Goal: Register for event/course

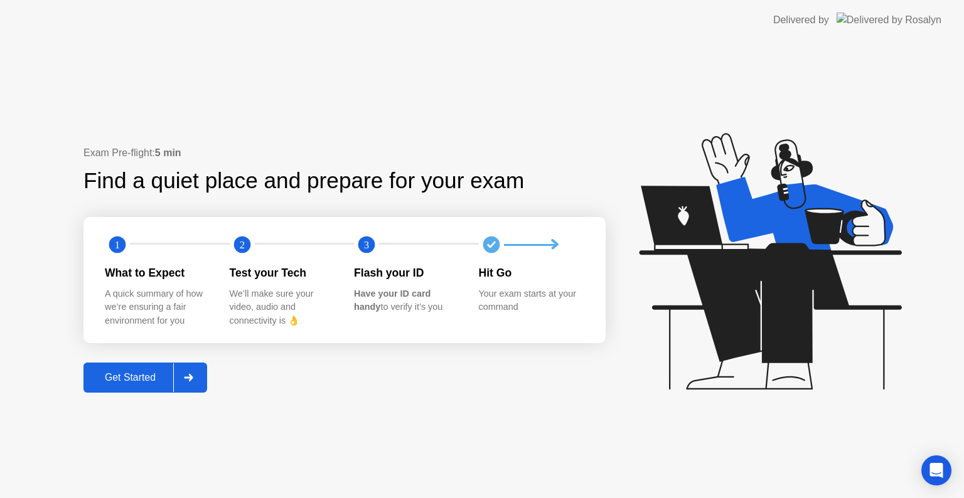
click at [141, 375] on div "Get Started" at bounding box center [130, 377] width 86 height 11
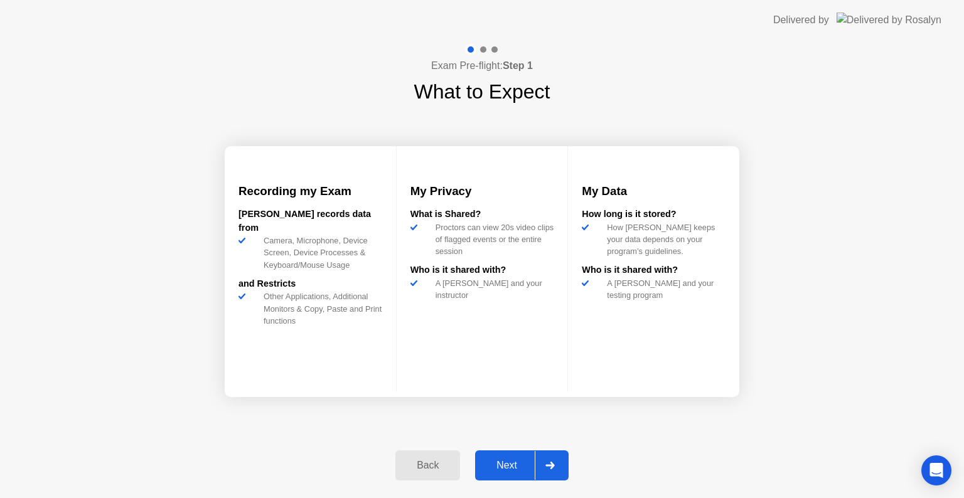
click at [513, 460] on div "Next" at bounding box center [507, 465] width 56 height 11
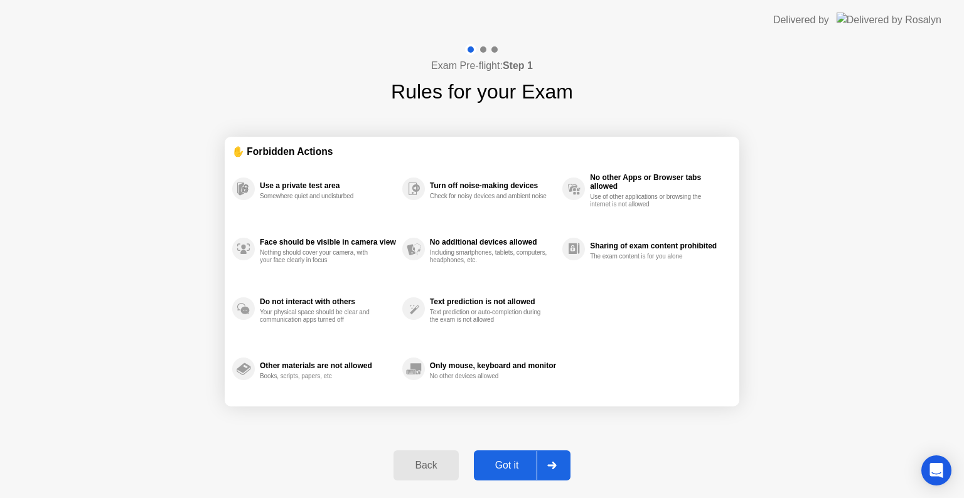
click at [513, 460] on div "Got it" at bounding box center [507, 465] width 59 height 11
select select "**********"
select select "*******"
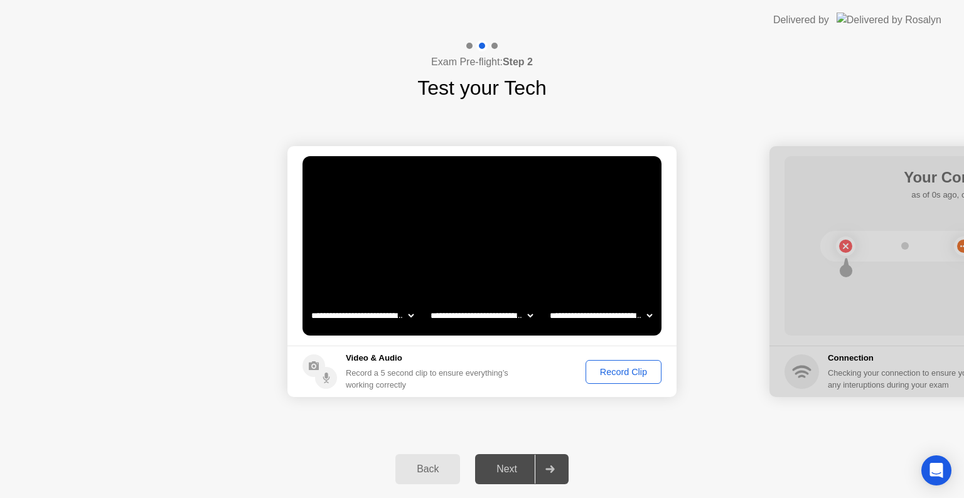
click at [611, 368] on div "Record Clip" at bounding box center [623, 372] width 67 height 10
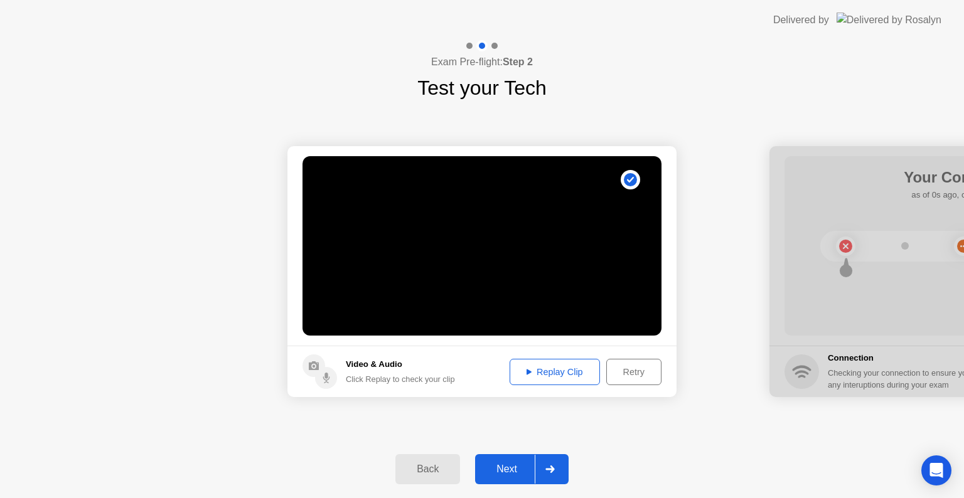
click at [514, 470] on div "Next" at bounding box center [507, 469] width 56 height 11
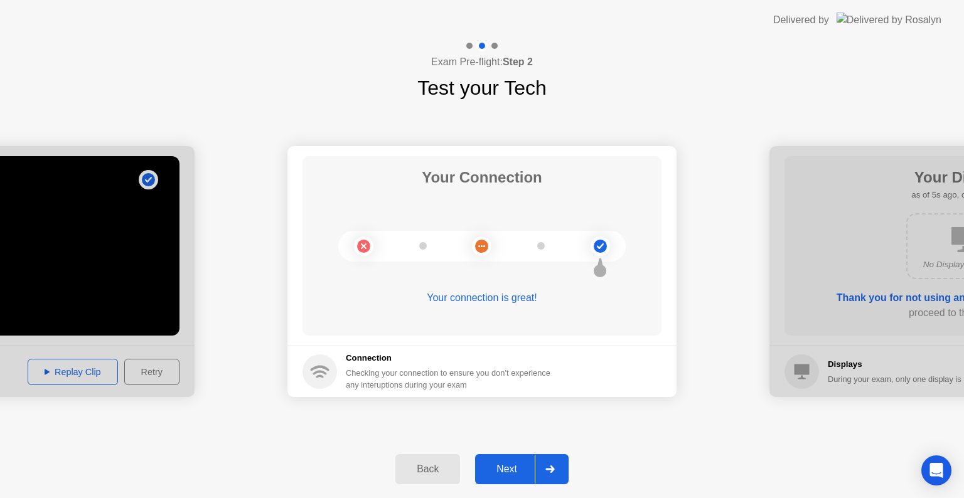
click at [495, 465] on div "Next" at bounding box center [507, 469] width 56 height 11
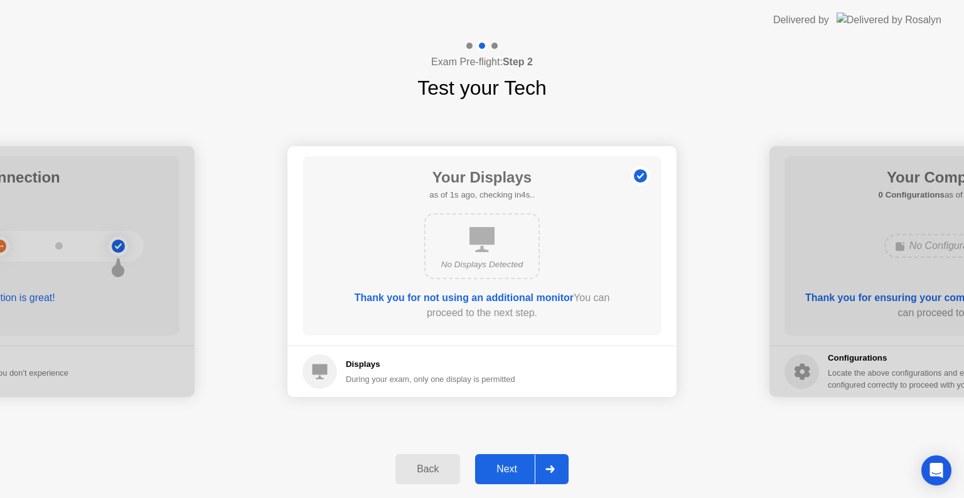
click at [495, 465] on div "Next" at bounding box center [507, 469] width 56 height 11
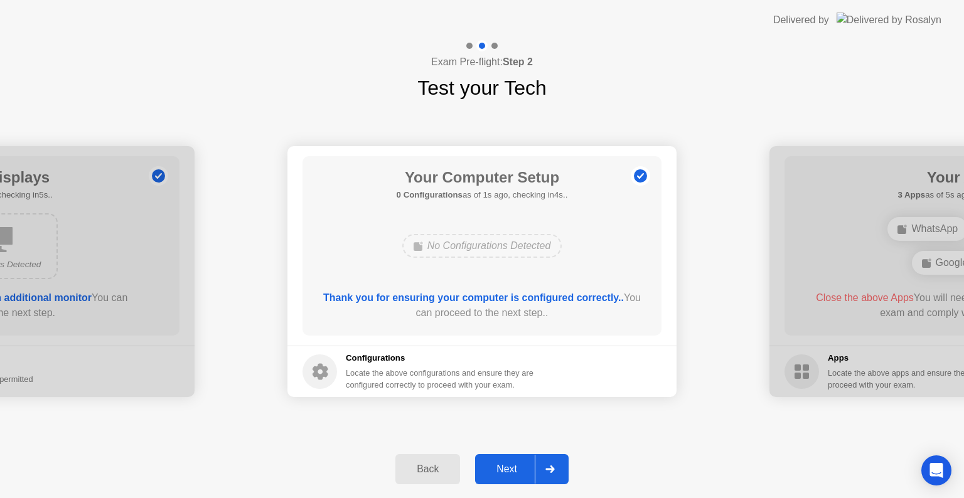
click at [495, 465] on div "Next" at bounding box center [507, 469] width 56 height 11
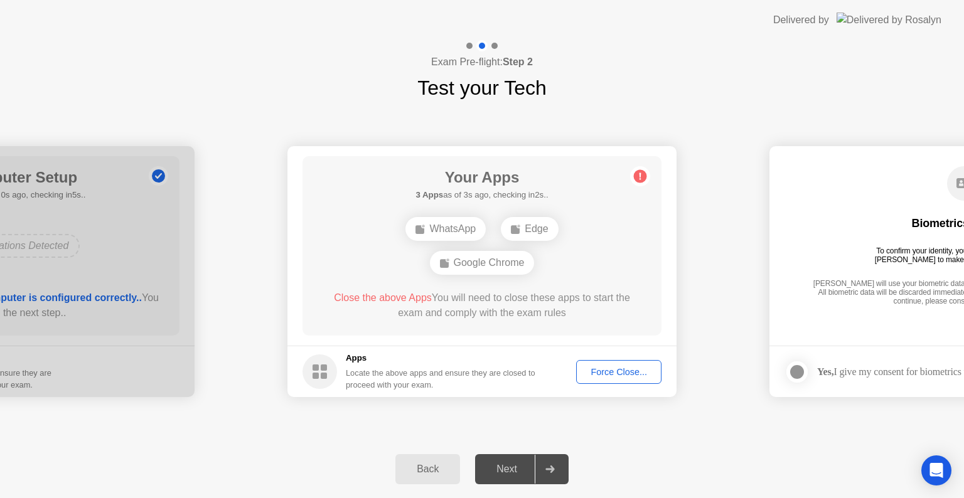
click at [604, 370] on div "Force Close..." at bounding box center [619, 372] width 77 height 10
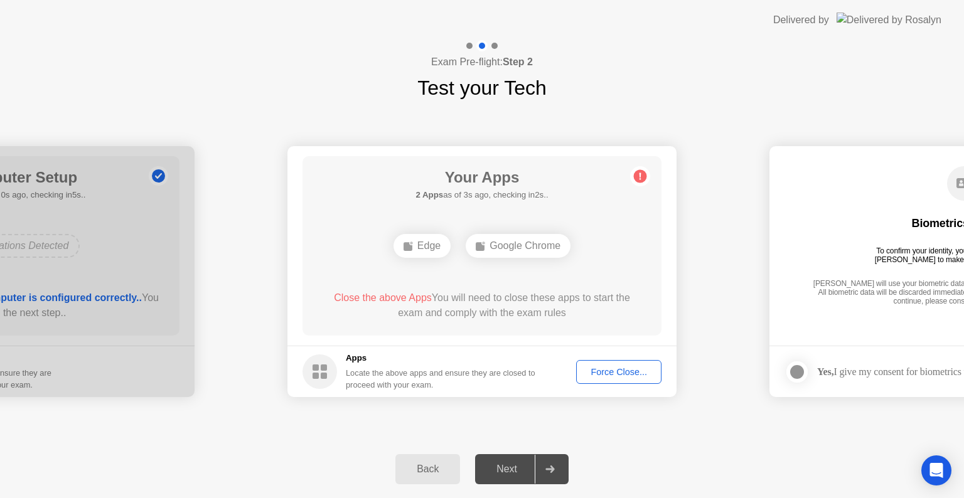
click at [605, 377] on div "Force Close..." at bounding box center [619, 372] width 77 height 10
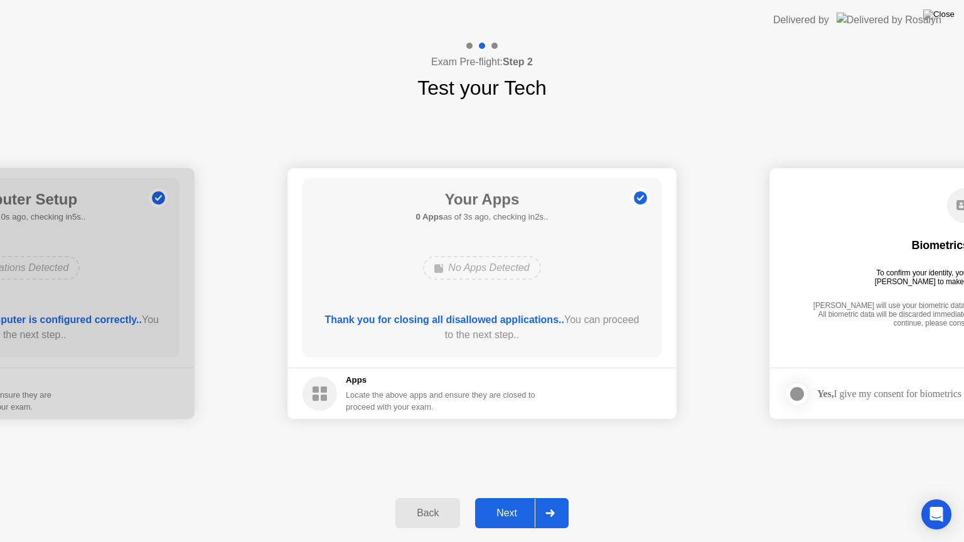
click at [521, 498] on div "Next" at bounding box center [507, 513] width 56 height 11
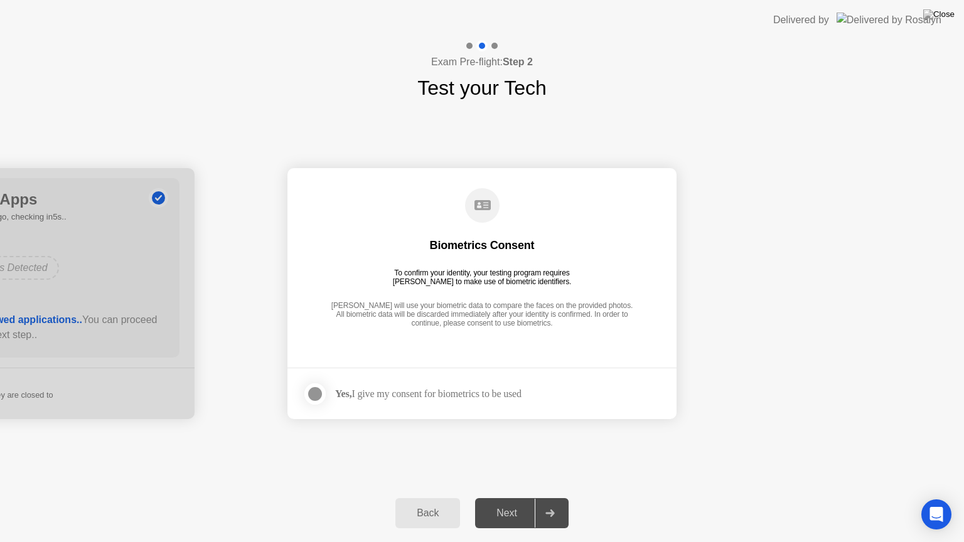
click at [315, 394] on div at bounding box center [315, 394] width 15 height 15
click at [504, 498] on div "Next" at bounding box center [507, 513] width 56 height 11
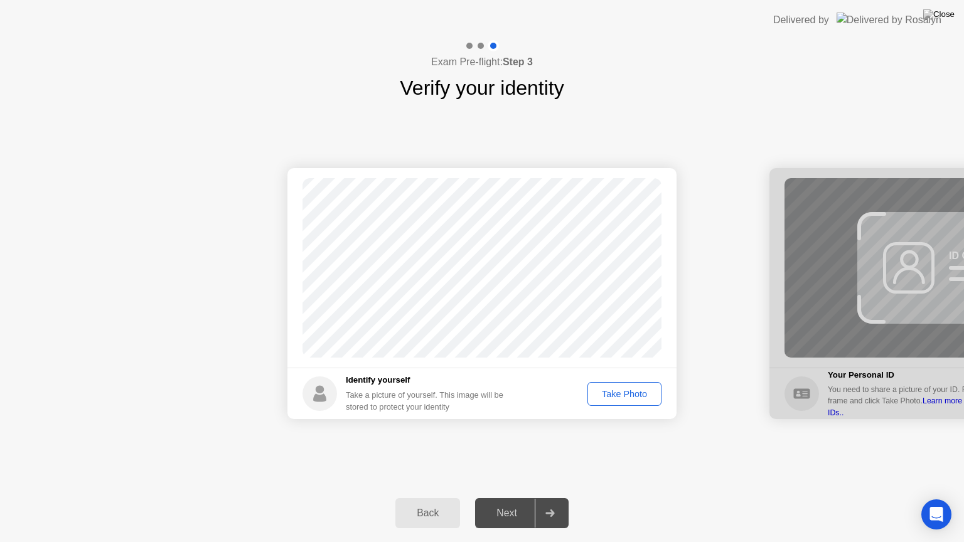
click at [620, 389] on div "Take Photo" at bounding box center [624, 394] width 65 height 10
click at [505, 498] on div "Next" at bounding box center [507, 513] width 56 height 11
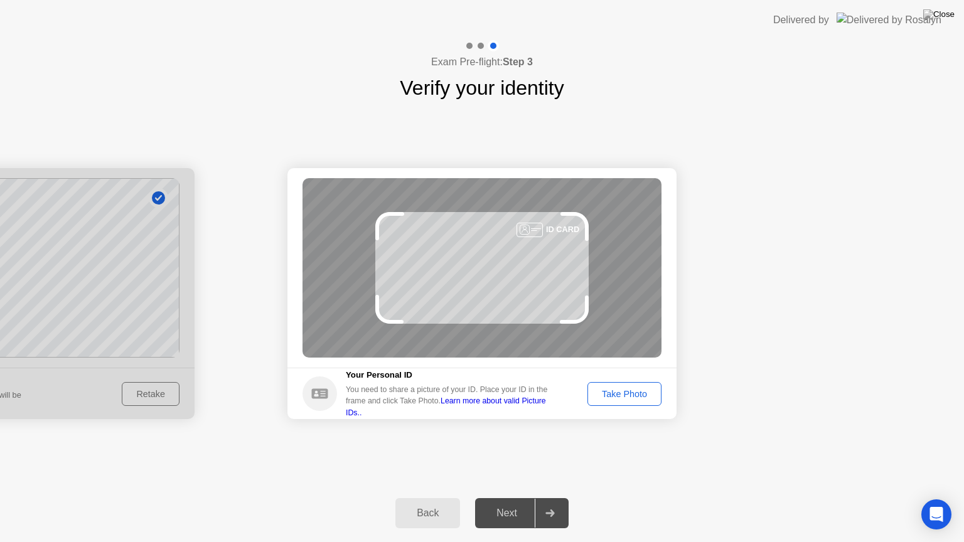
click at [643, 404] on button "Take Photo" at bounding box center [625, 394] width 74 height 24
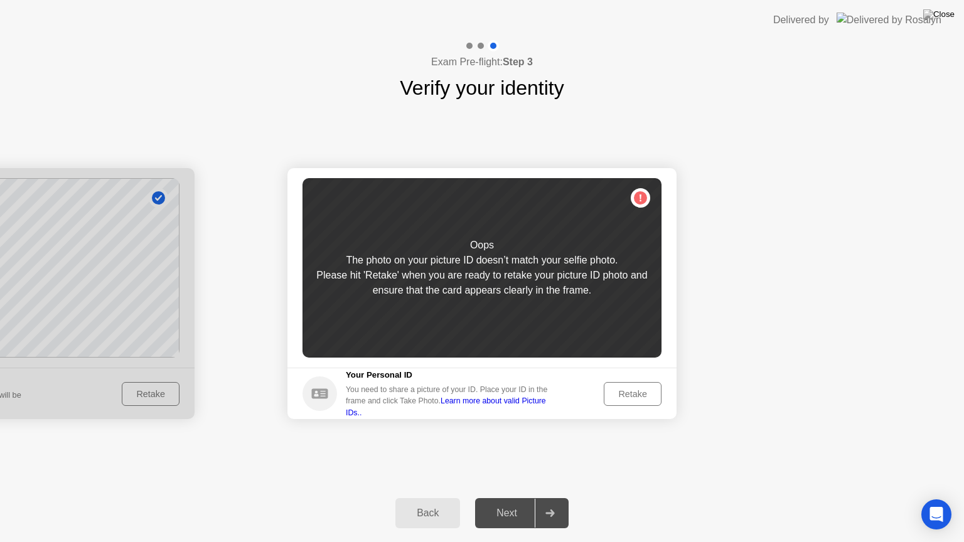
click at [636, 395] on div "Retake" at bounding box center [632, 394] width 49 height 10
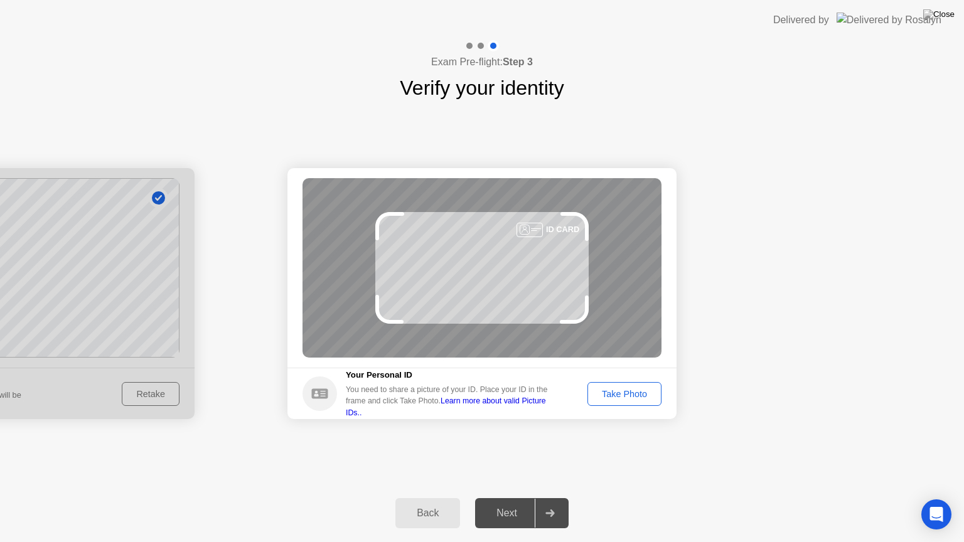
click at [610, 400] on button "Take Photo" at bounding box center [625, 394] width 74 height 24
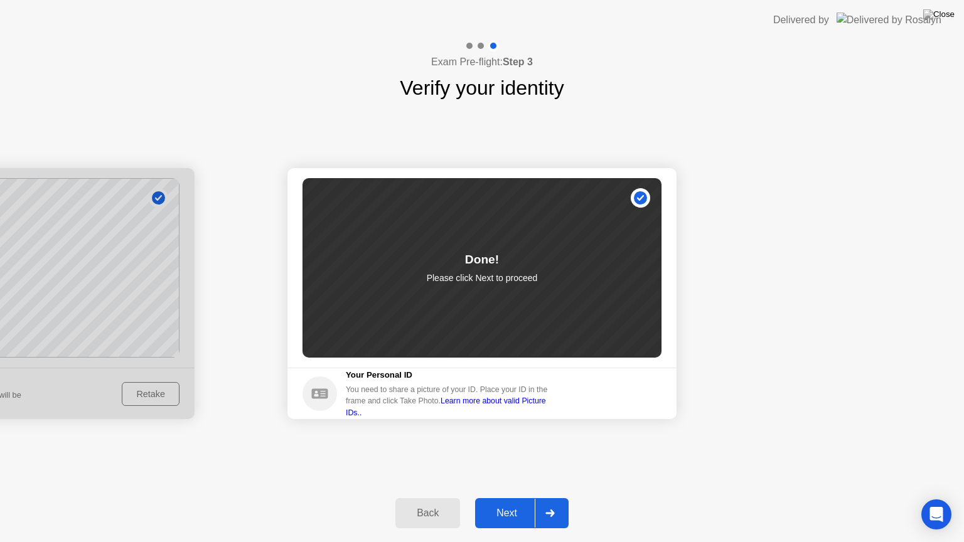
click at [530, 498] on div "Next" at bounding box center [507, 513] width 56 height 11
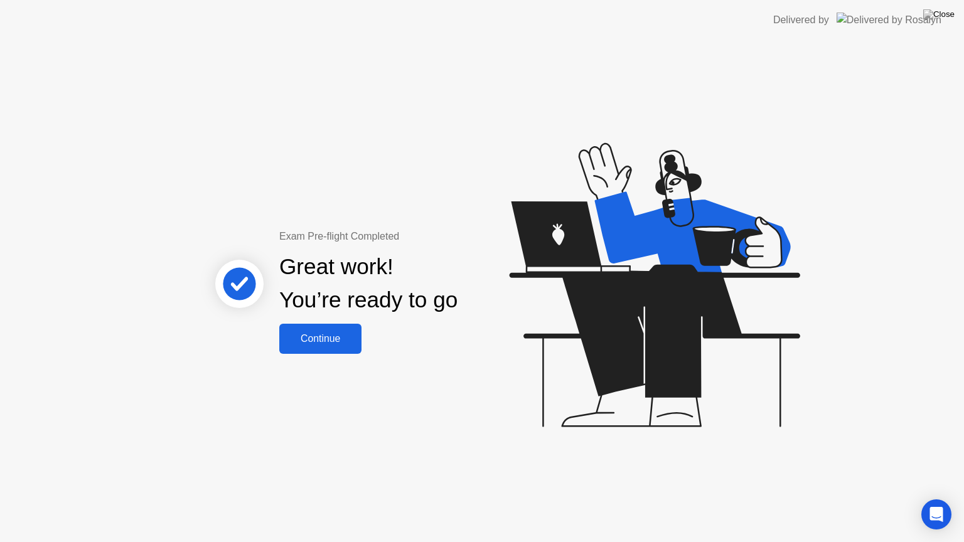
click at [318, 339] on div "Continue" at bounding box center [320, 338] width 75 height 11
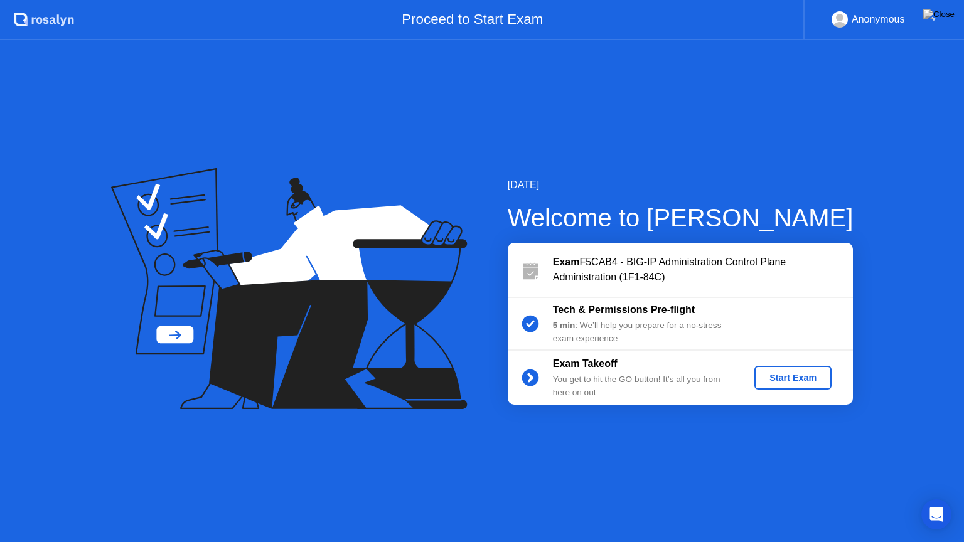
click at [780, 368] on button "Start Exam" at bounding box center [792, 378] width 77 height 24
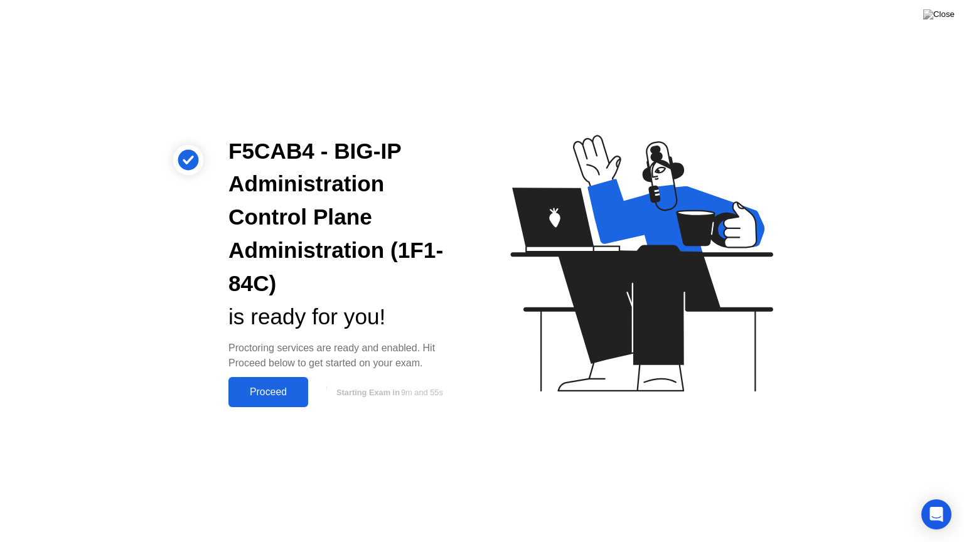
click at [276, 387] on div "Proceed" at bounding box center [268, 392] width 72 height 11
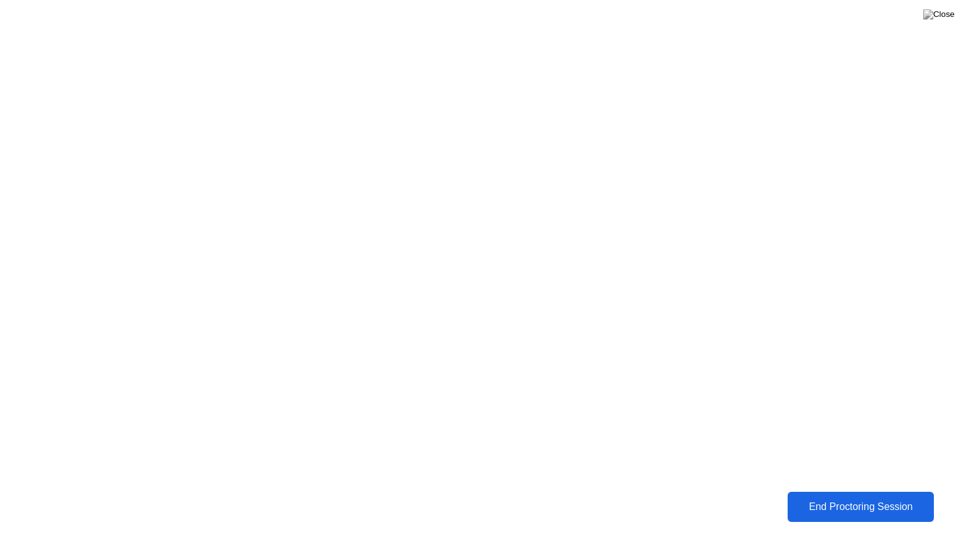
click at [832, 498] on button "End Proctoring Session" at bounding box center [861, 506] width 150 height 31
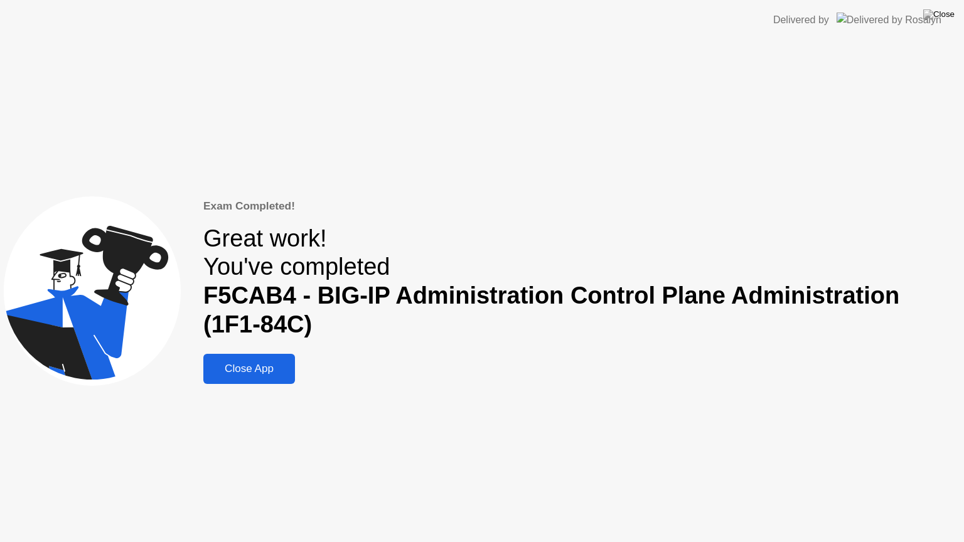
click at [267, 373] on div "Close App" at bounding box center [249, 369] width 84 height 13
